Goal: Transaction & Acquisition: Purchase product/service

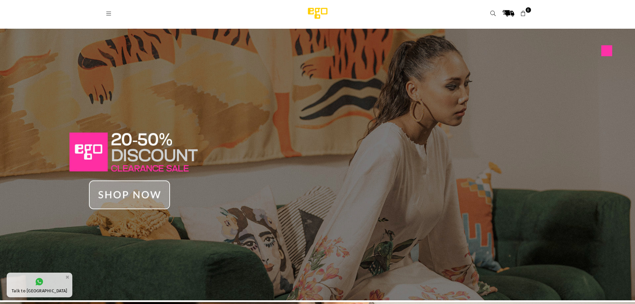
drag, startPoint x: 0, startPoint y: 0, endPoint x: 103, endPoint y: 12, distance: 104.1
click at [103, 12] on link at bounding box center [109, 13] width 12 height 5
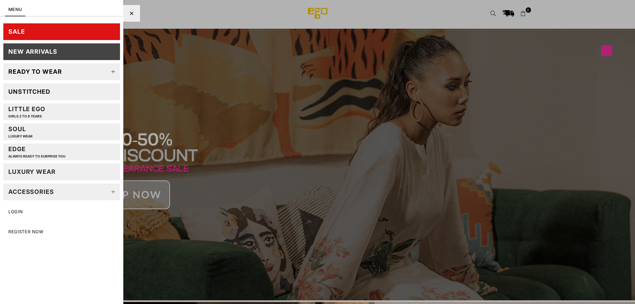
click at [54, 32] on link "SALE" at bounding box center [61, 31] width 117 height 17
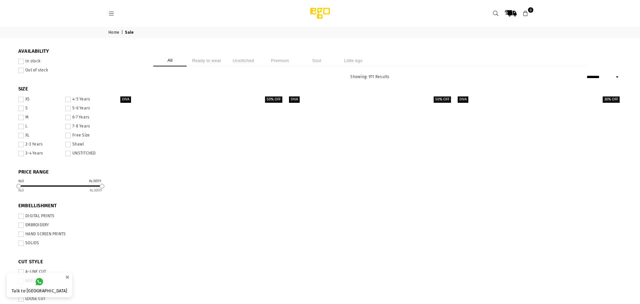
select select "******"
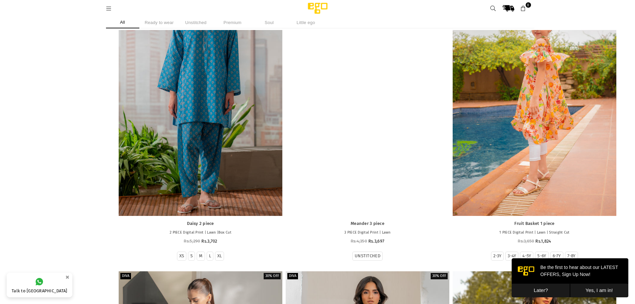
scroll to position [4305, 0]
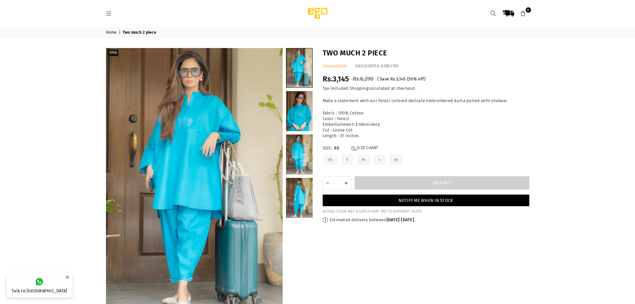
click at [284, 152] on div "Diva" at bounding box center [209, 180] width 207 height 265
click at [305, 118] on link at bounding box center [299, 111] width 27 height 40
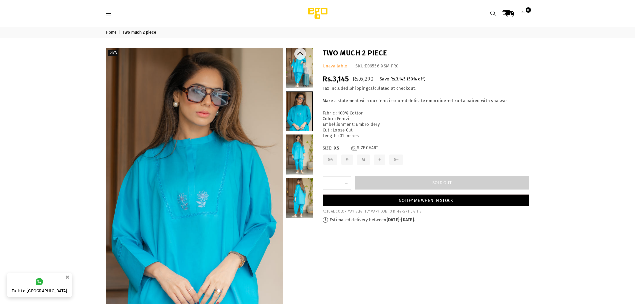
click at [305, 167] on link at bounding box center [299, 154] width 27 height 40
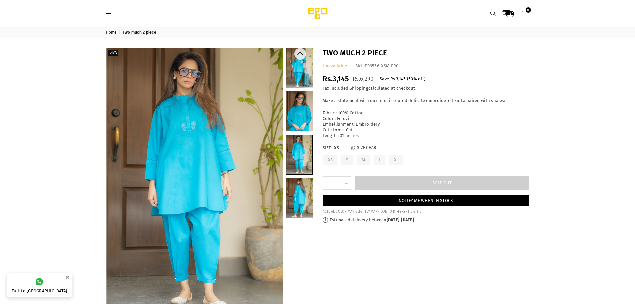
click at [304, 196] on link at bounding box center [299, 198] width 27 height 40
